Goal: Information Seeking & Learning: Learn about a topic

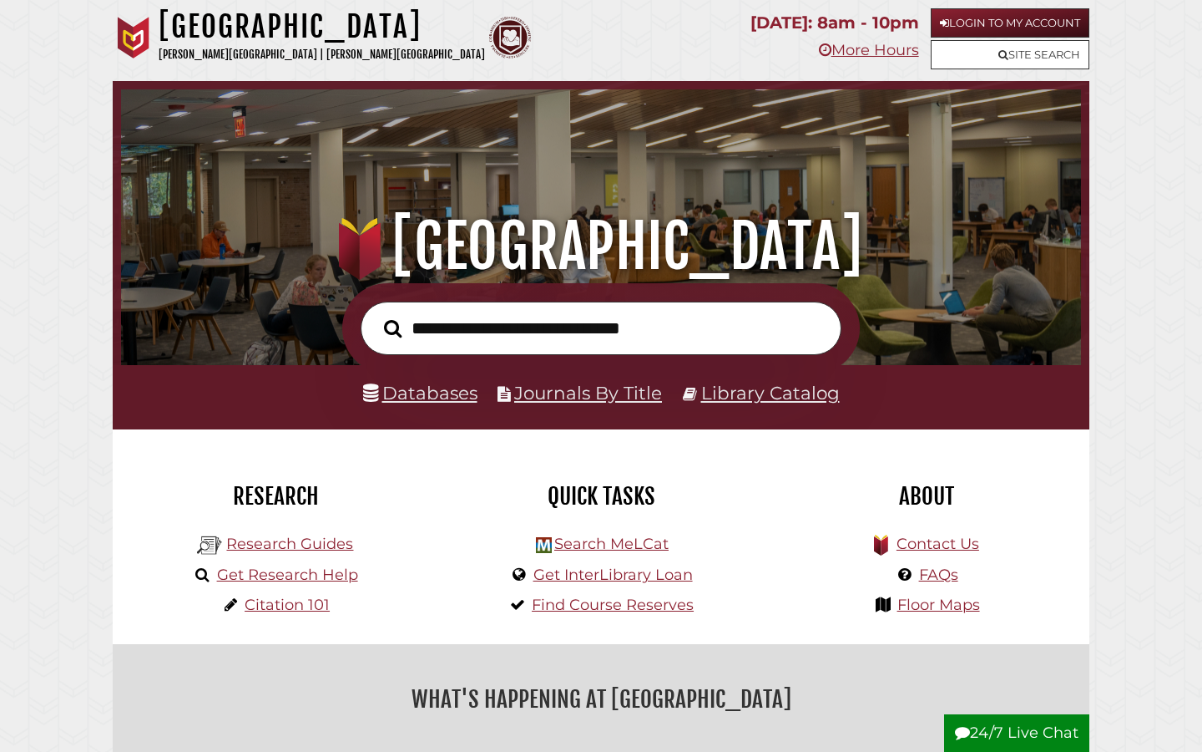
scroll to position [317, 952]
click at [1017, 28] on link "Login to My Account" at bounding box center [1010, 22] width 159 height 29
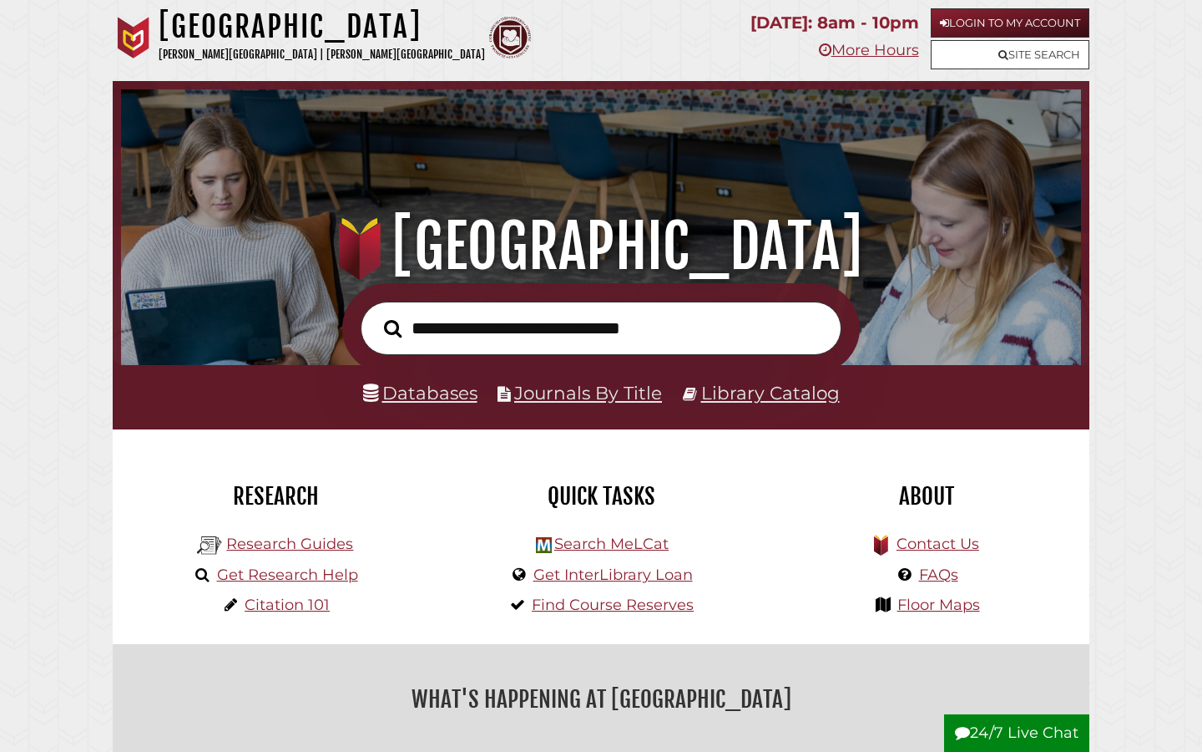
scroll to position [317, 952]
click at [960, 22] on link "Login to My Account" at bounding box center [1010, 22] width 159 height 29
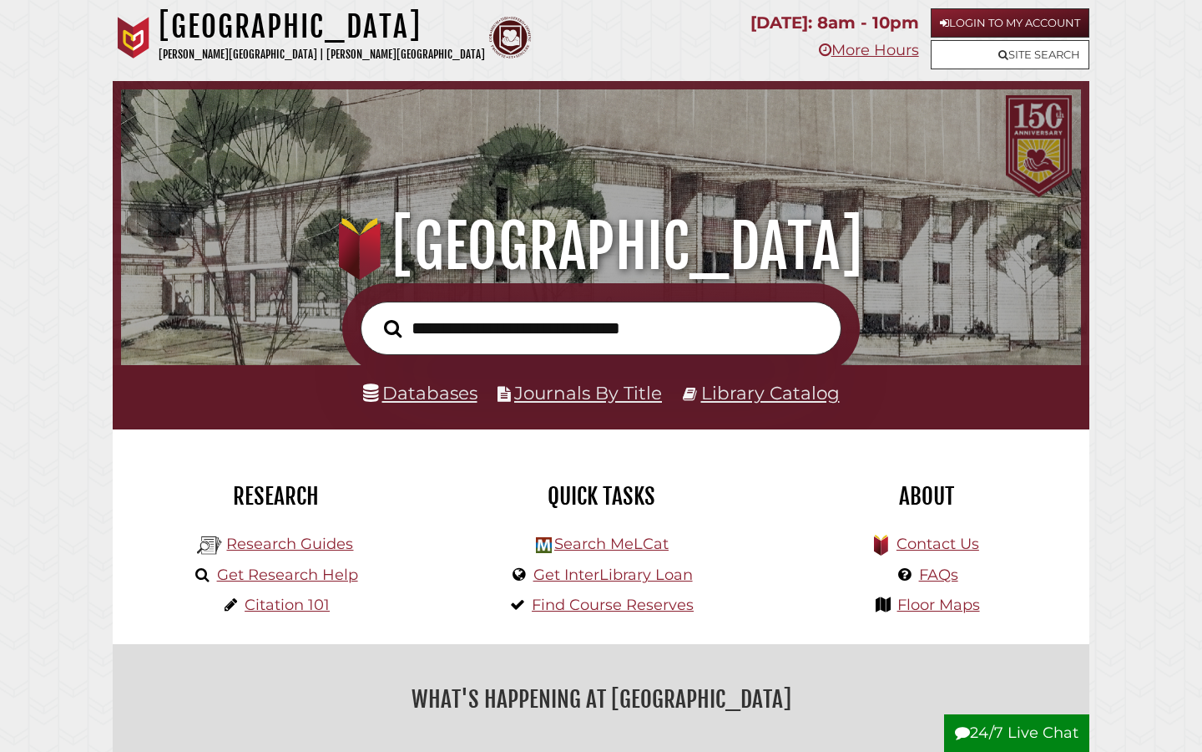
scroll to position [317, 952]
click at [289, 611] on link "Citation 101" at bounding box center [287, 604] width 85 height 18
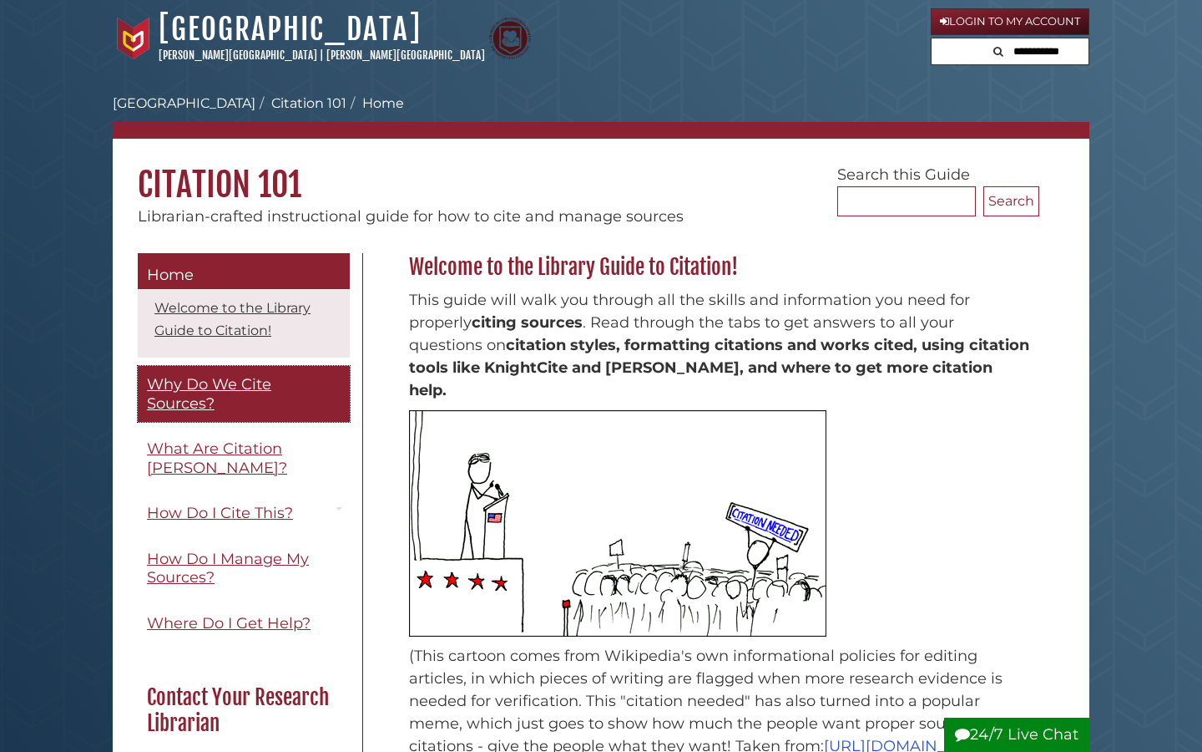
click at [213, 399] on span "Why Do We Cite Sources?" at bounding box center [209, 394] width 124 height 38
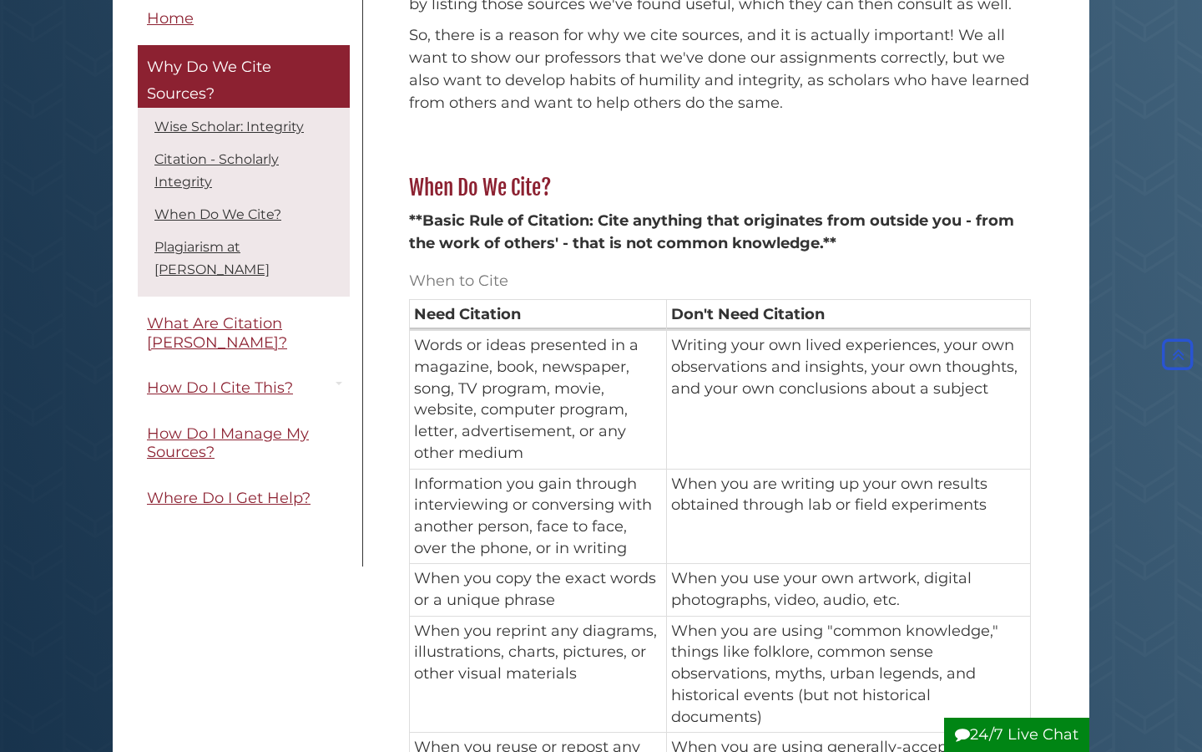
scroll to position [918, 0]
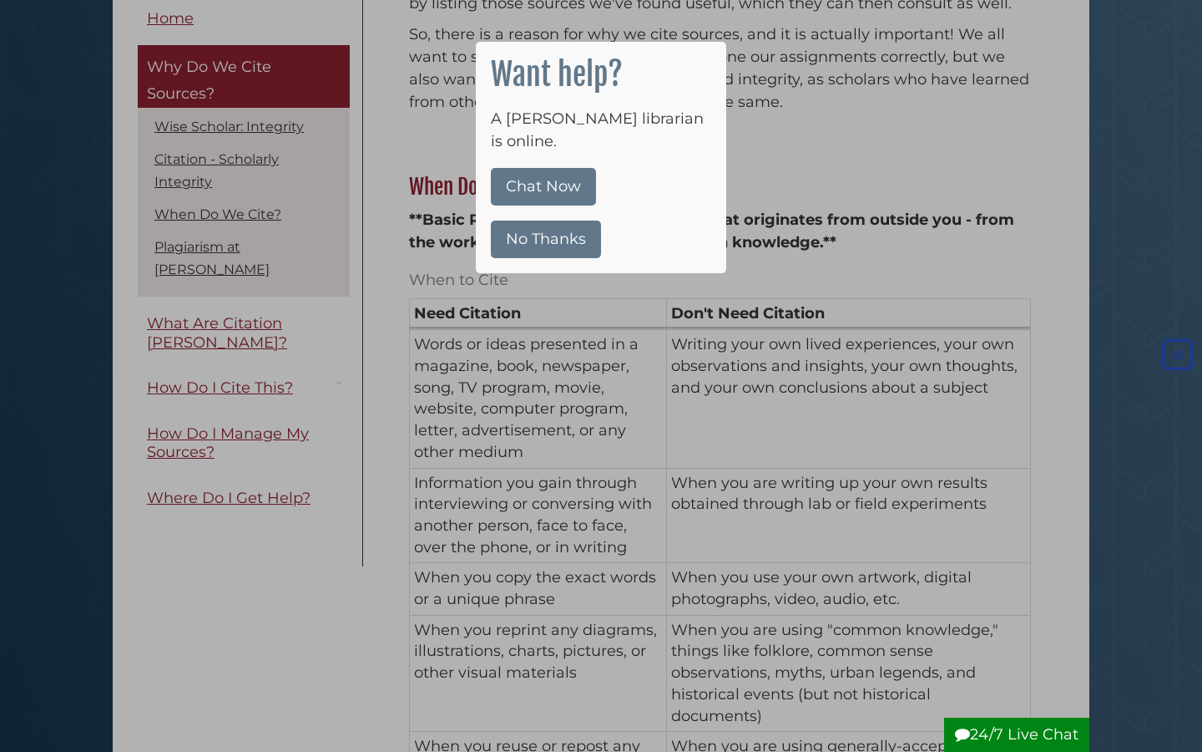
click at [513, 220] on button "No Thanks" at bounding box center [546, 239] width 110 height 38
